Goal: Find specific page/section: Find specific page/section

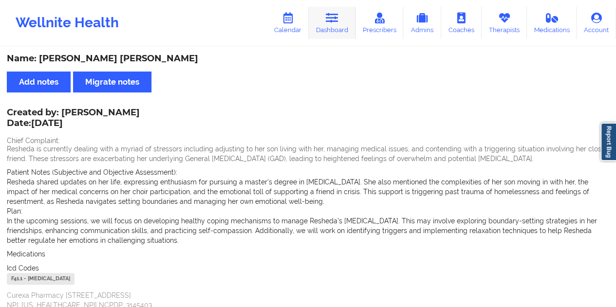
click at [326, 25] on link "Dashboard" at bounding box center [332, 23] width 47 height 32
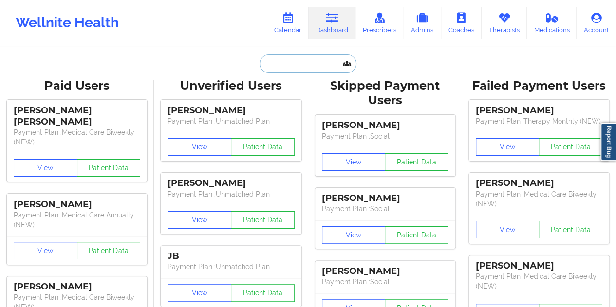
click at [295, 65] on input "text" at bounding box center [307, 64] width 96 height 18
paste input "[PERSON_NAME][EMAIL_ADDRESS][PERSON_NAME][DOMAIN_NAME]"
type input "[PERSON_NAME][EMAIL_ADDRESS][PERSON_NAME][DOMAIN_NAME]"
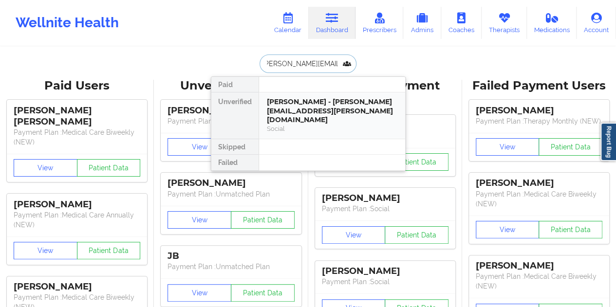
click at [312, 113] on div "[PERSON_NAME] - [PERSON_NAME][EMAIL_ADDRESS][PERSON_NAME][DOMAIN_NAME]" at bounding box center [332, 110] width 130 height 27
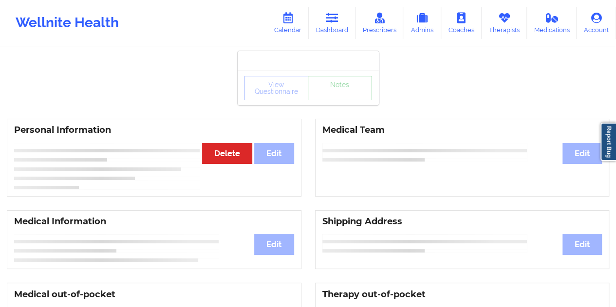
click at [331, 100] on link "Notes" at bounding box center [340, 88] width 64 height 24
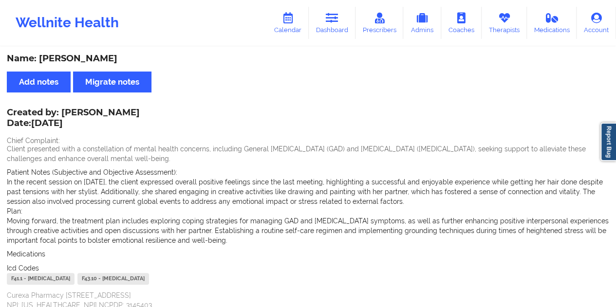
click at [109, 56] on div "Name: [PERSON_NAME]" at bounding box center [308, 58] width 602 height 11
copy div "[PERSON_NAME]"
drag, startPoint x: 339, startPoint y: 27, endPoint x: 333, endPoint y: 42, distance: 16.2
click at [339, 27] on link "Dashboard" at bounding box center [332, 23] width 47 height 32
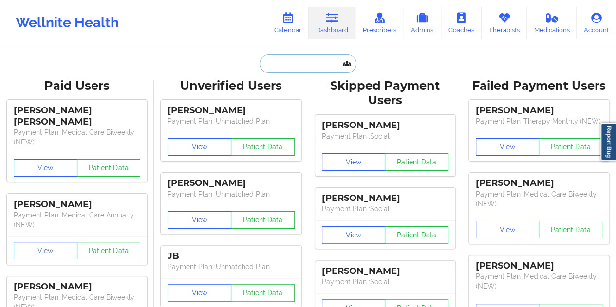
click at [289, 61] on input "text" at bounding box center [307, 64] width 96 height 18
paste input "[EMAIL_ADDRESS][DOMAIN_NAME]"
type input "[EMAIL_ADDRESS][DOMAIN_NAME]"
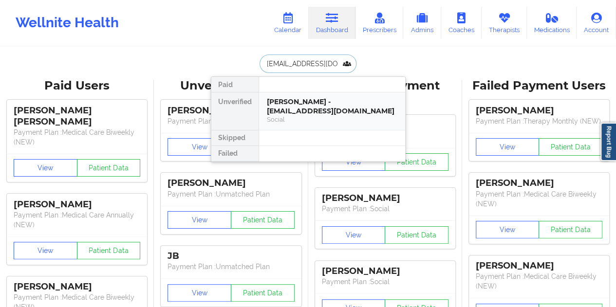
click at [319, 117] on div "Social" at bounding box center [332, 119] width 130 height 8
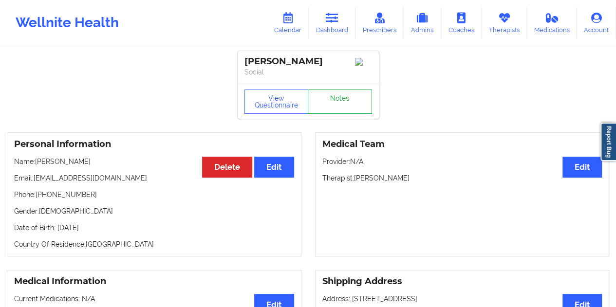
click at [339, 106] on link "Notes" at bounding box center [340, 102] width 64 height 24
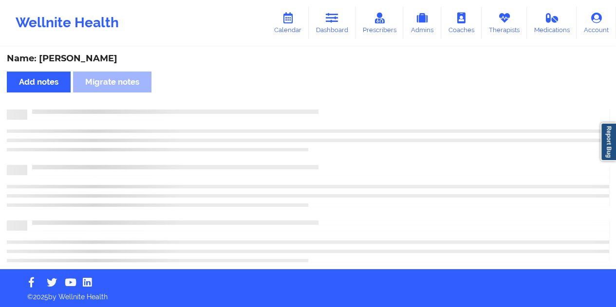
click at [89, 61] on div "Name: [PERSON_NAME]" at bounding box center [308, 58] width 602 height 11
copy div "[PERSON_NAME]"
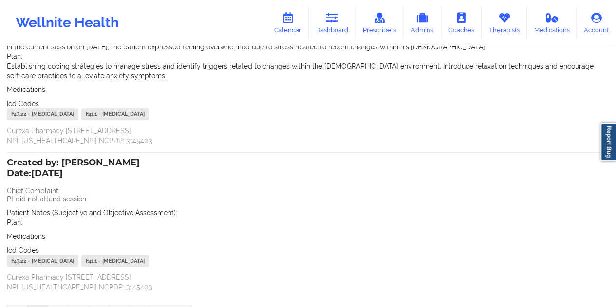
scroll to position [189, 0]
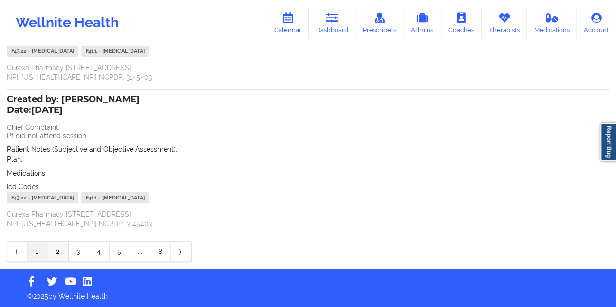
click at [55, 253] on link "2" at bounding box center [58, 251] width 20 height 19
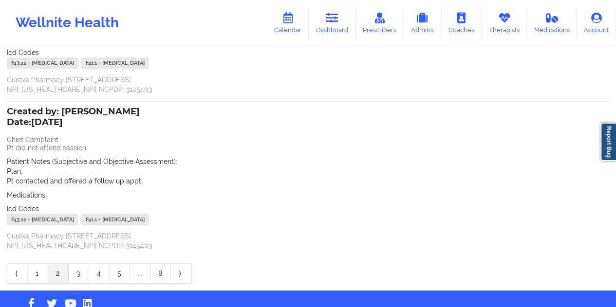
scroll to position [199, 0]
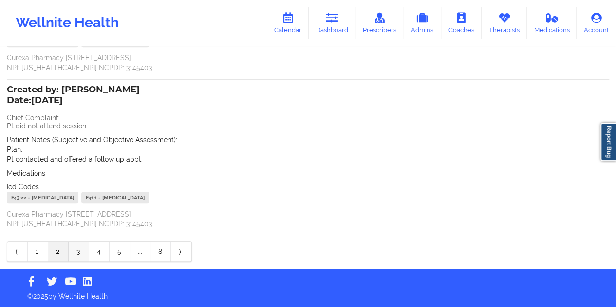
click at [81, 254] on link "3" at bounding box center [79, 251] width 20 height 19
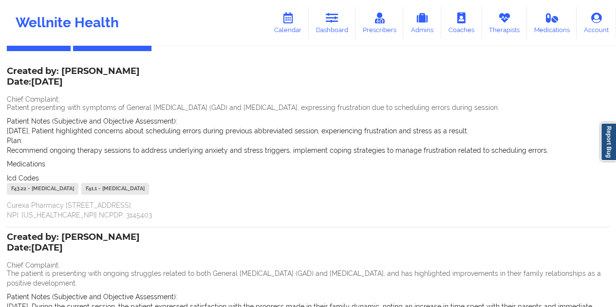
scroll to position [0, 0]
